Goal: Navigation & Orientation: Go to known website

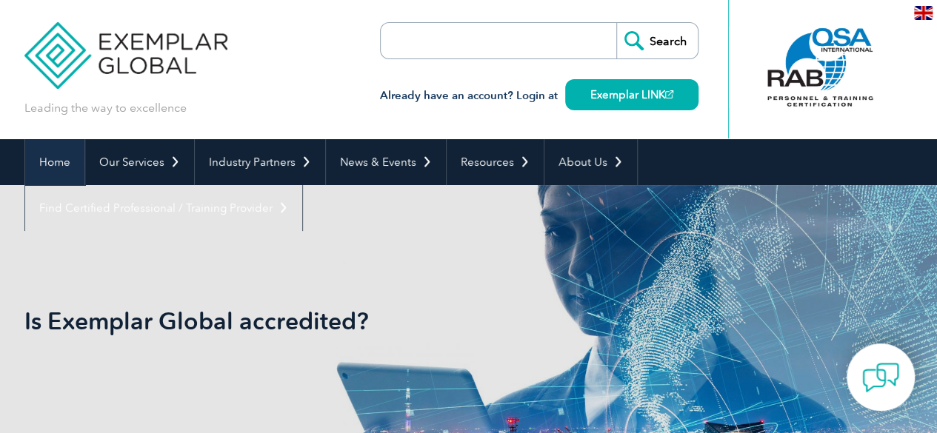
click at [70, 164] on link "Home" at bounding box center [54, 162] width 59 height 46
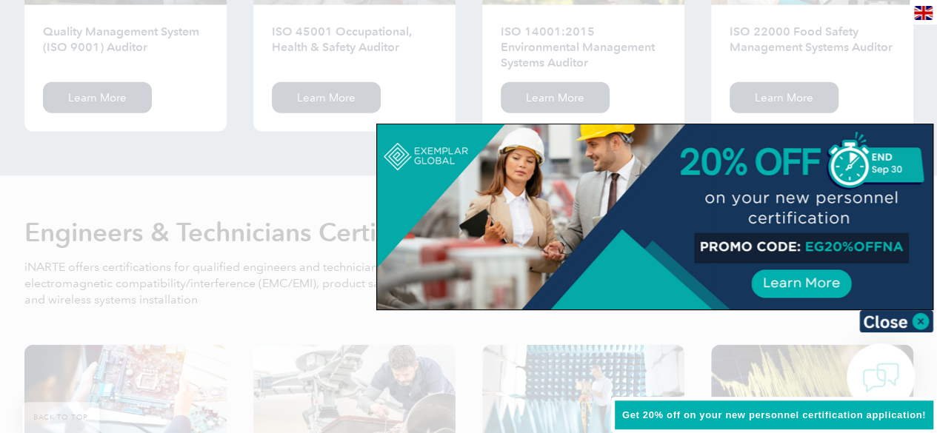
scroll to position [1851, 0]
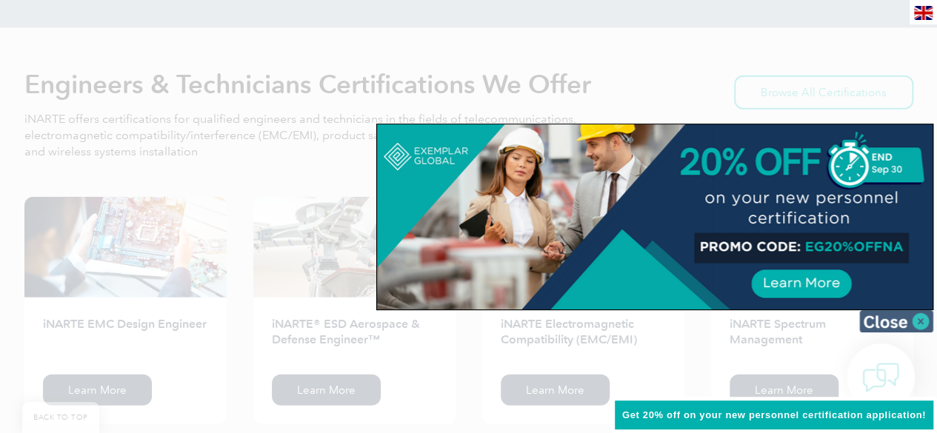
click at [924, 322] on img at bounding box center [896, 321] width 74 height 22
